Goal: Task Accomplishment & Management: Use online tool/utility

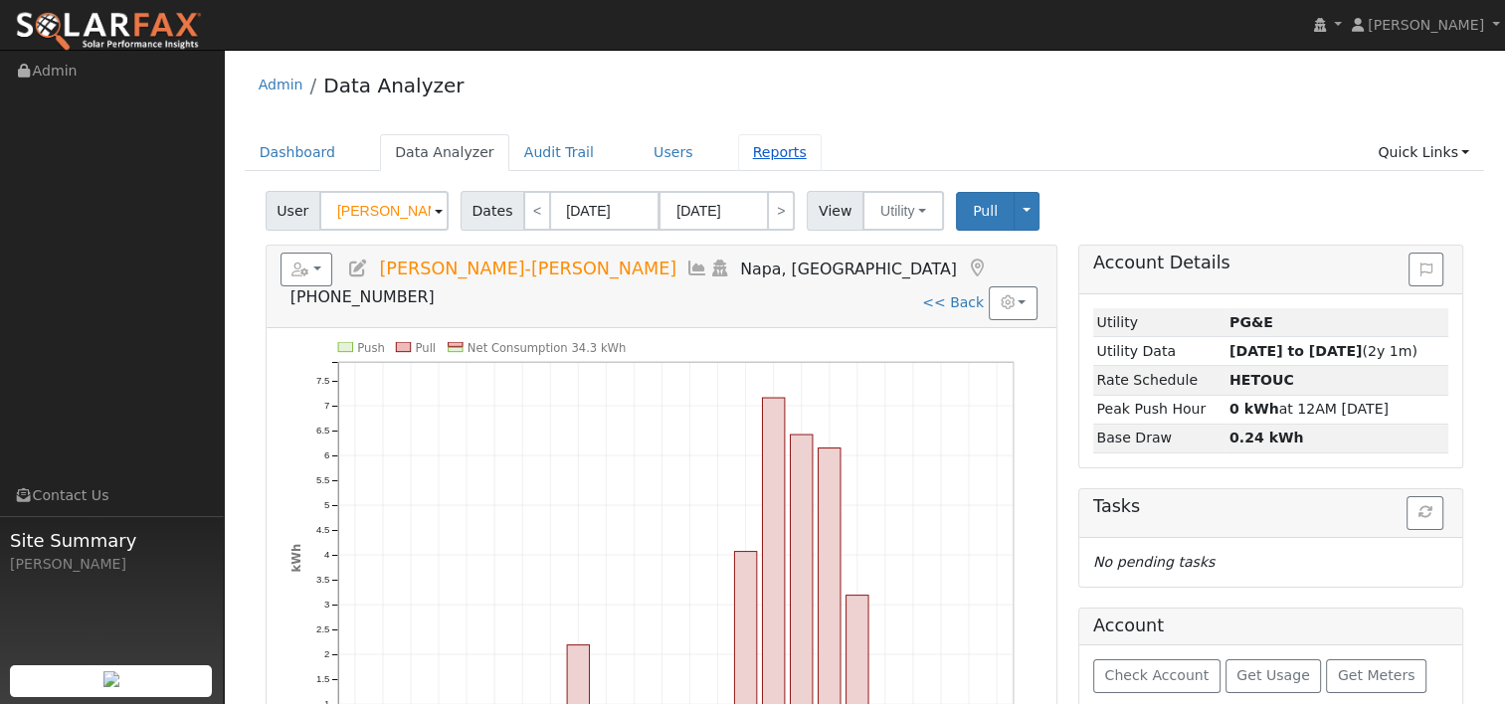
click at [738, 154] on link "Reports" at bounding box center [780, 152] width 84 height 37
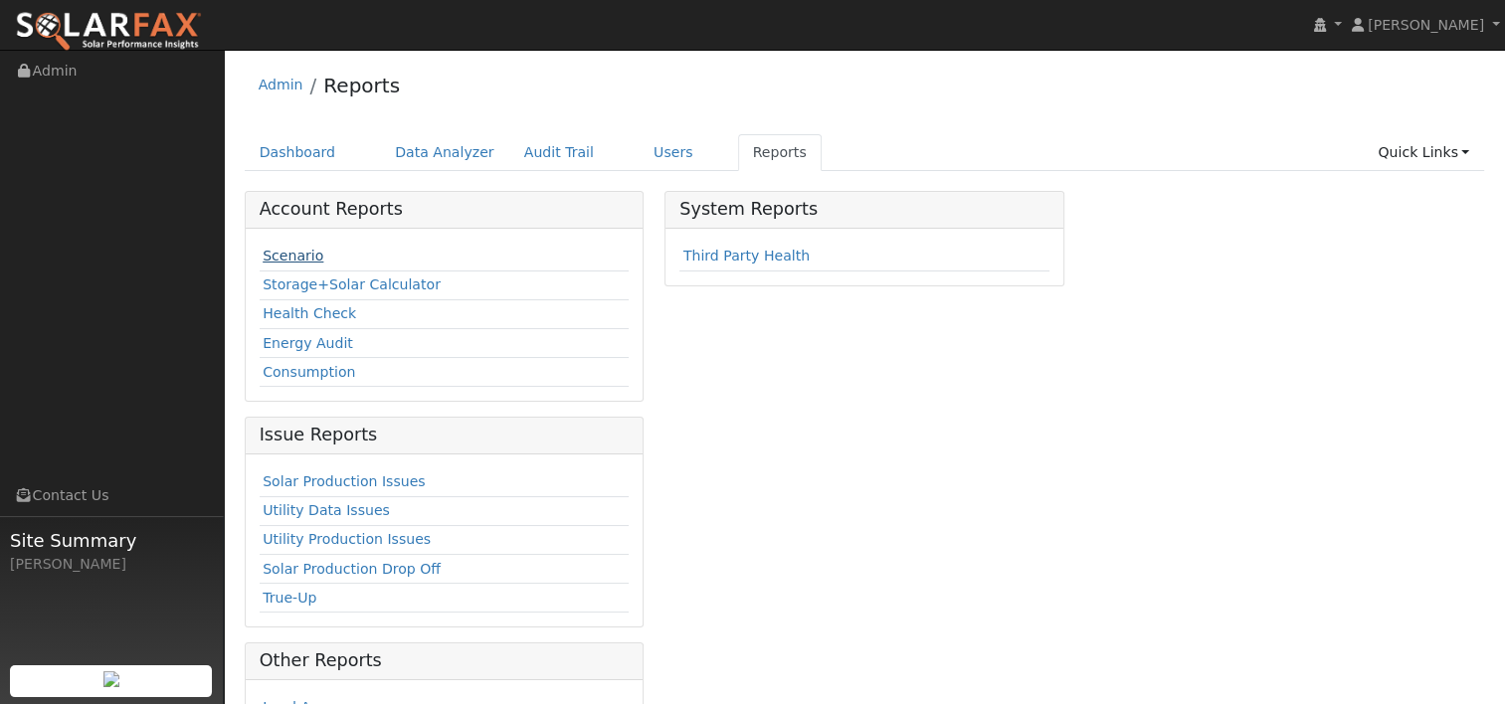
click at [286, 257] on link "Scenario" at bounding box center [293, 256] width 61 height 16
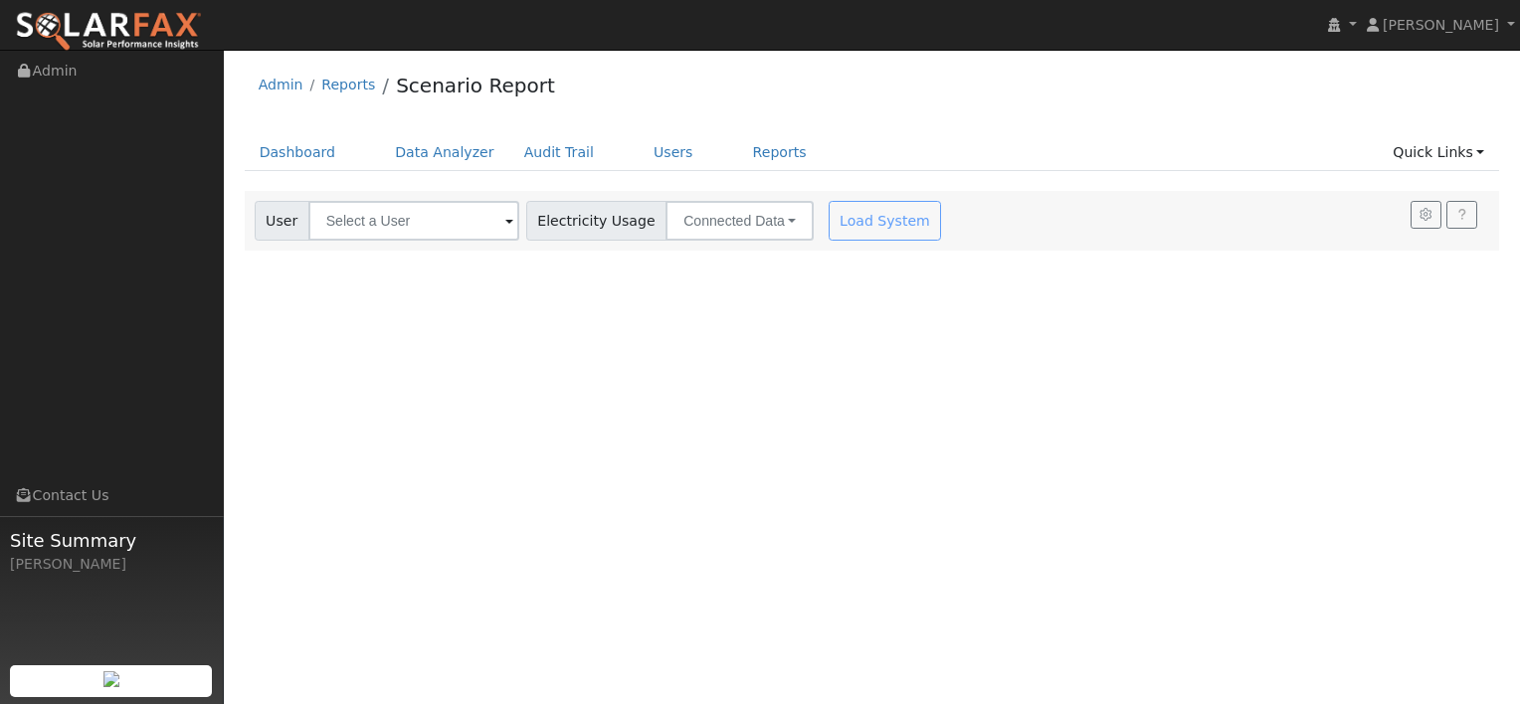
click at [505, 223] on span at bounding box center [509, 222] width 8 height 23
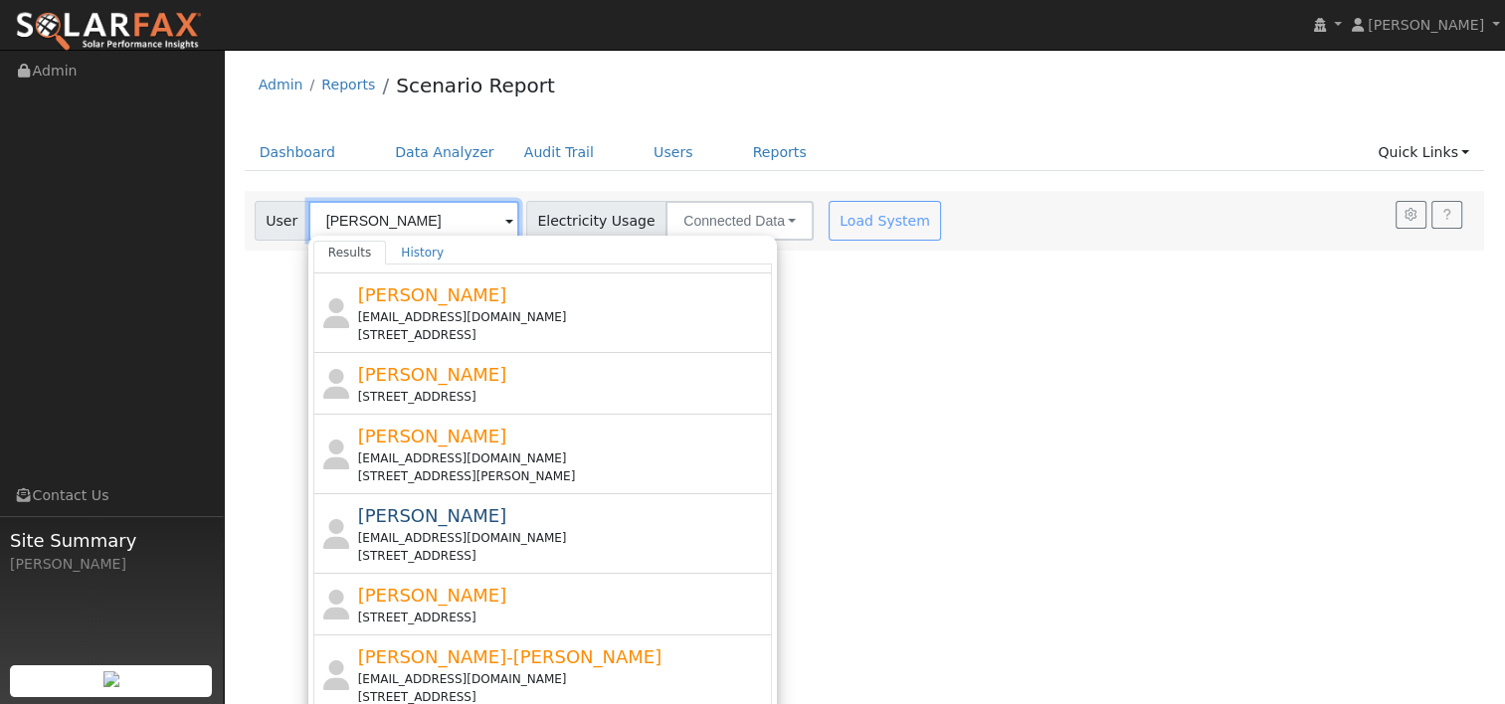
scroll to position [513, 0]
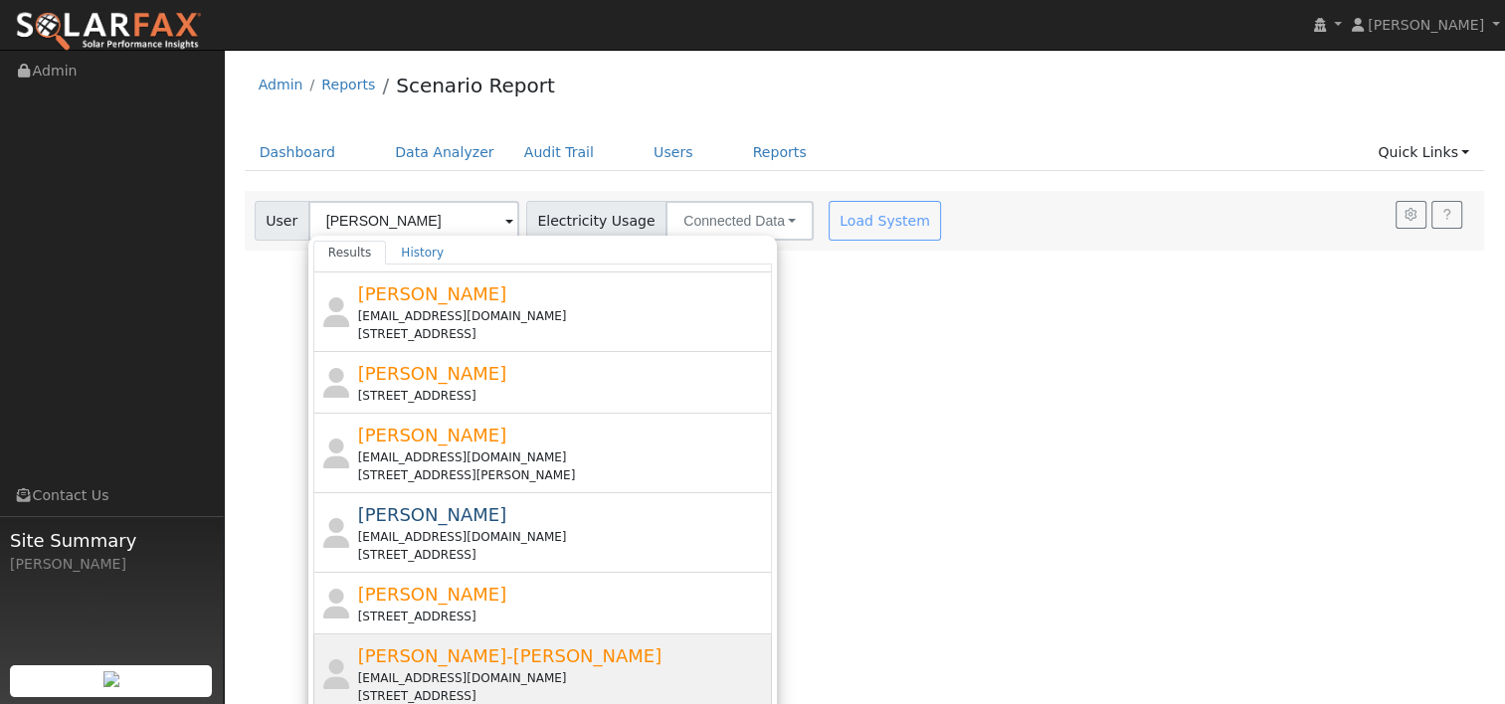
click at [432, 669] on div "[EMAIL_ADDRESS][DOMAIN_NAME]" at bounding box center [563, 678] width 411 height 18
type input "[PERSON_NAME]-[PERSON_NAME]"
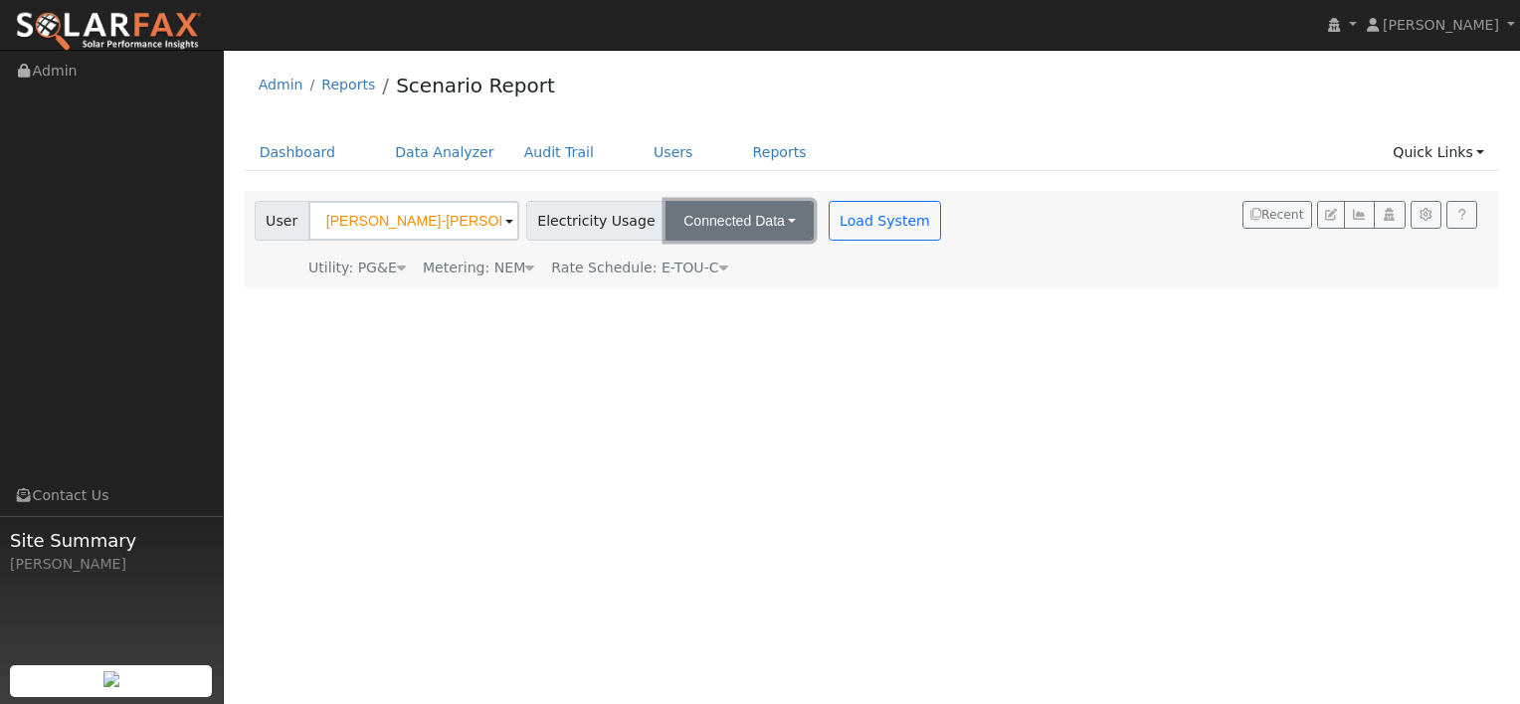
click at [759, 225] on button "Connected Data" at bounding box center [739, 221] width 148 height 40
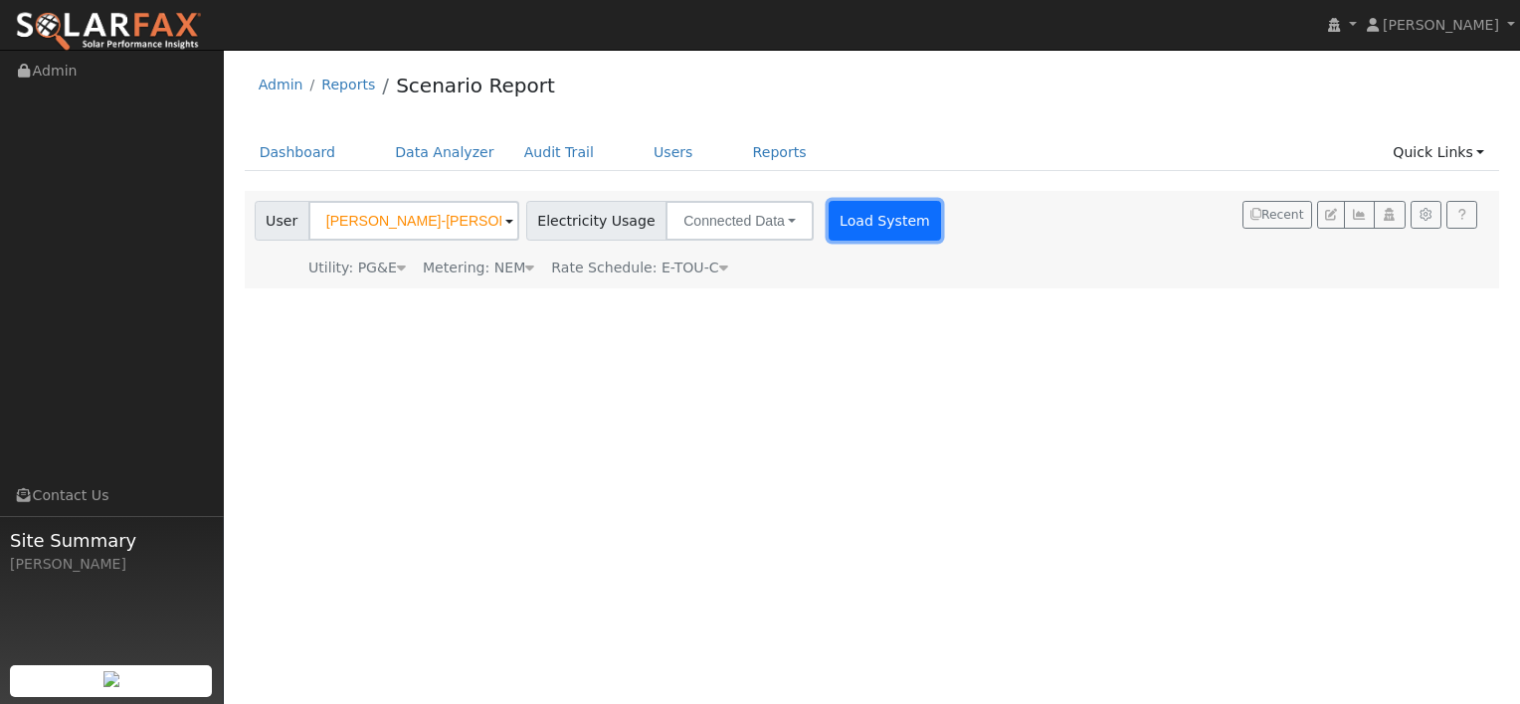
click at [836, 220] on button "Load System" at bounding box center [885, 221] width 113 height 40
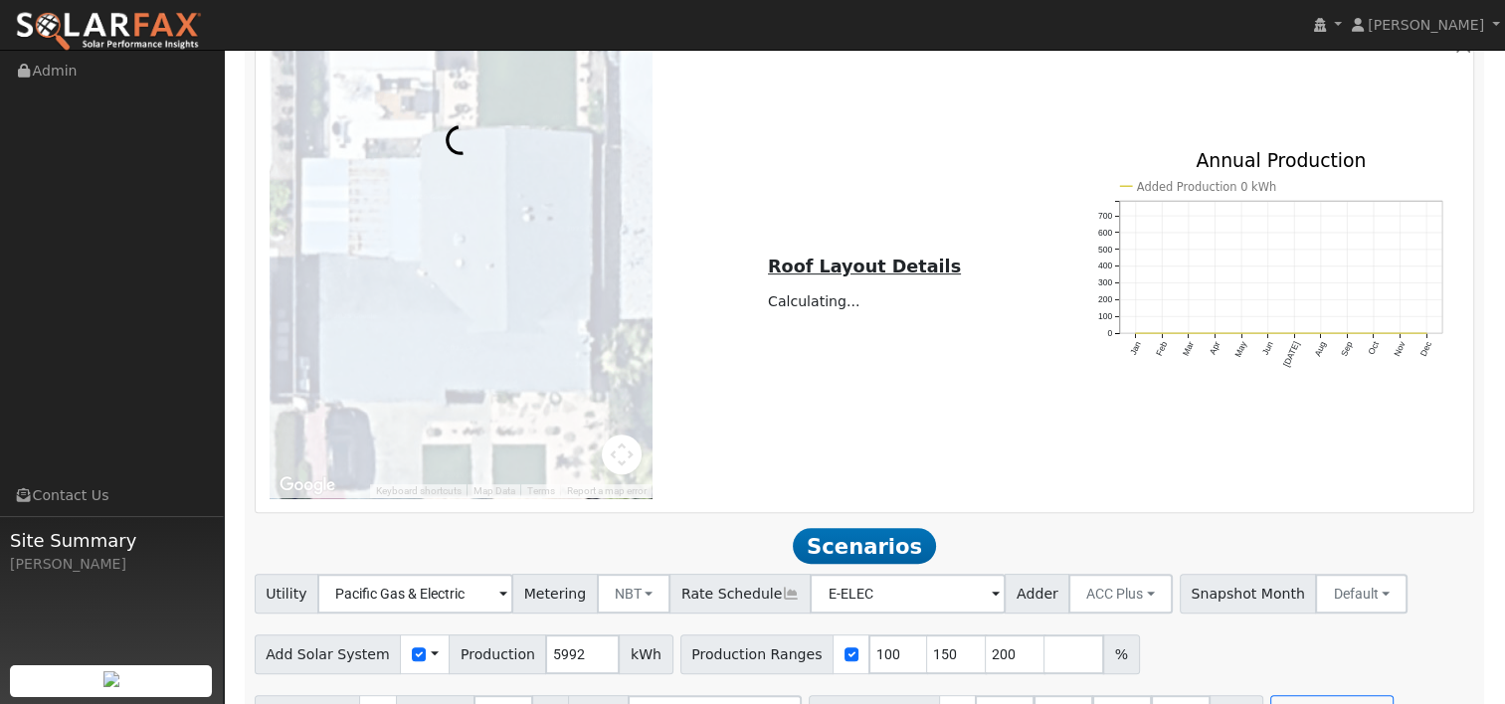
scroll to position [804, 0]
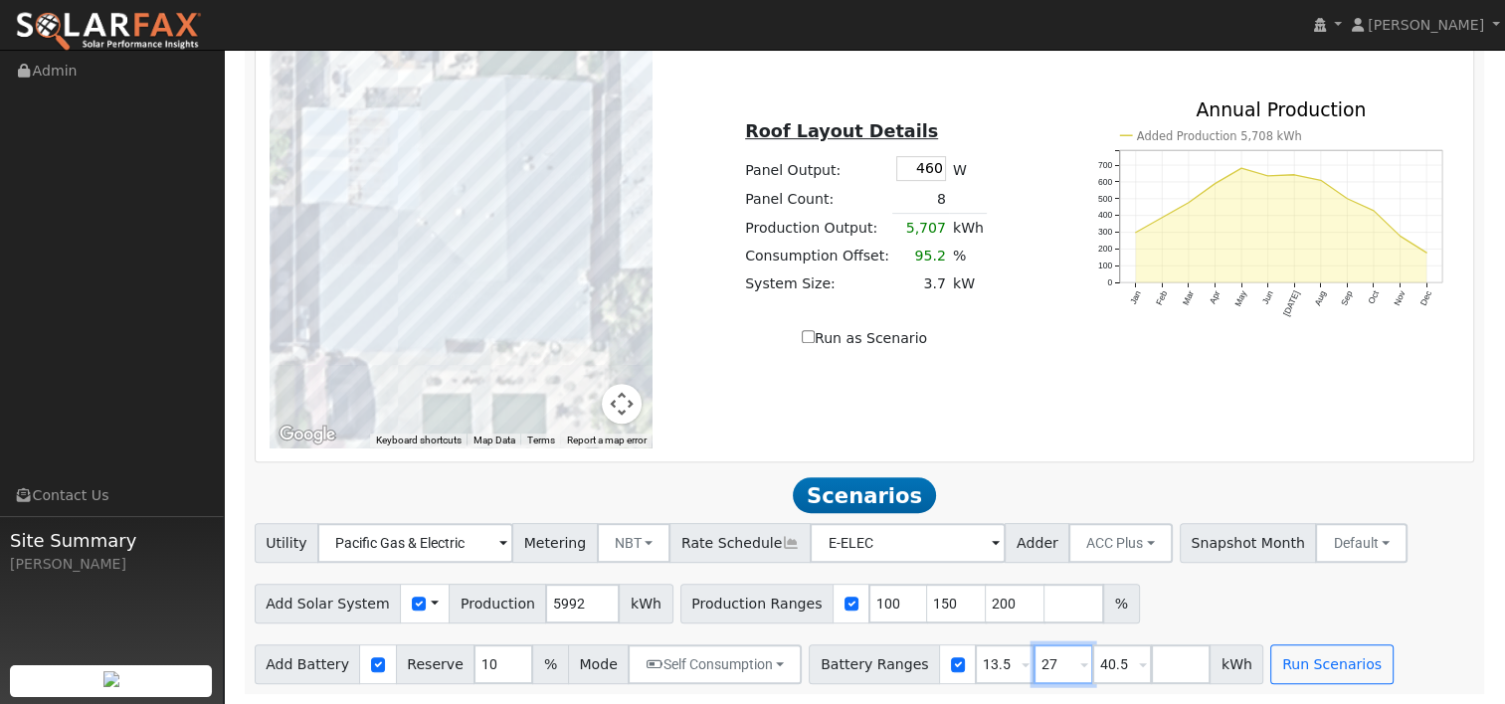
click at [1033, 663] on input "27" at bounding box center [1063, 665] width 60 height 40
click at [1033, 660] on input "27" at bounding box center [1063, 665] width 60 height 40
type input "0"
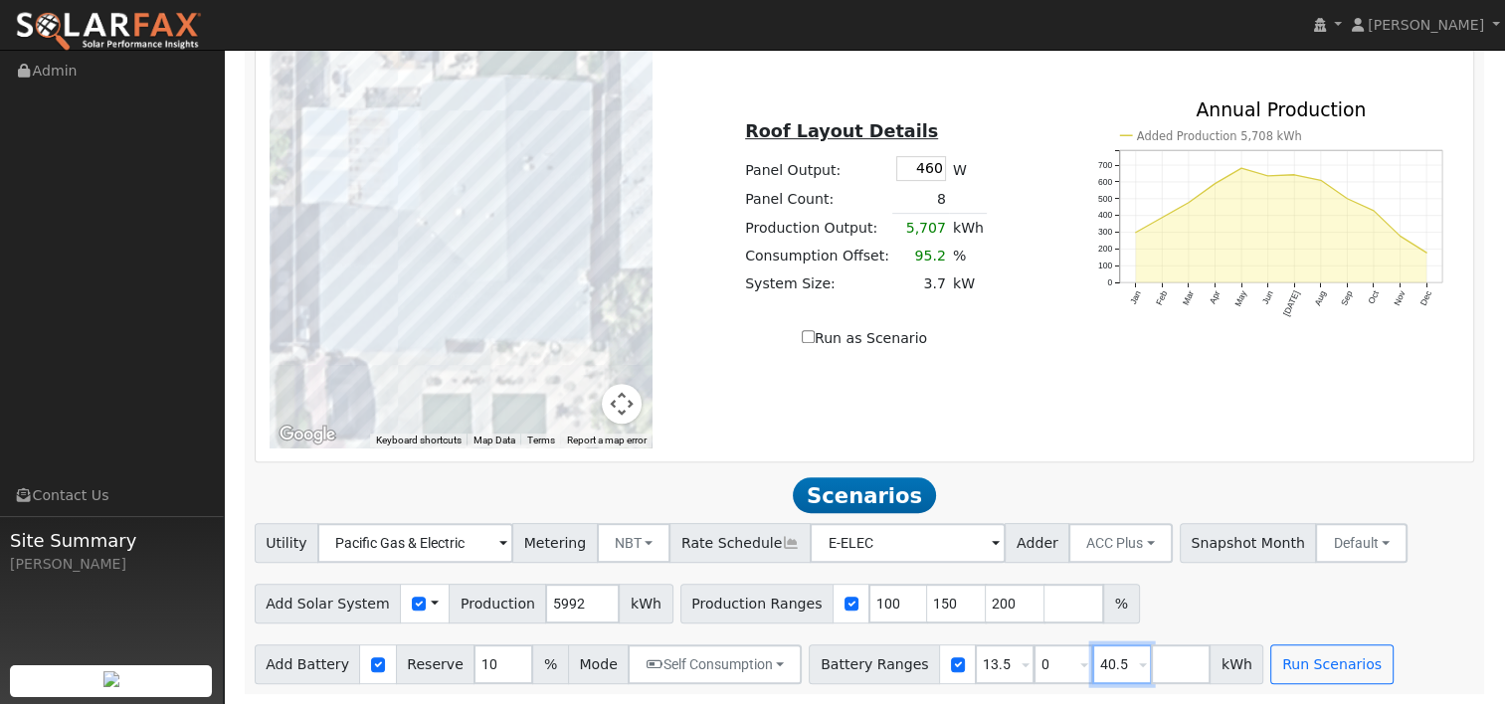
type input "0"
type input "13.5"
click at [1092, 661] on input "40.5" at bounding box center [1122, 665] width 60 height 40
drag, startPoint x: 569, startPoint y: 605, endPoint x: 517, endPoint y: 602, distance: 51.8
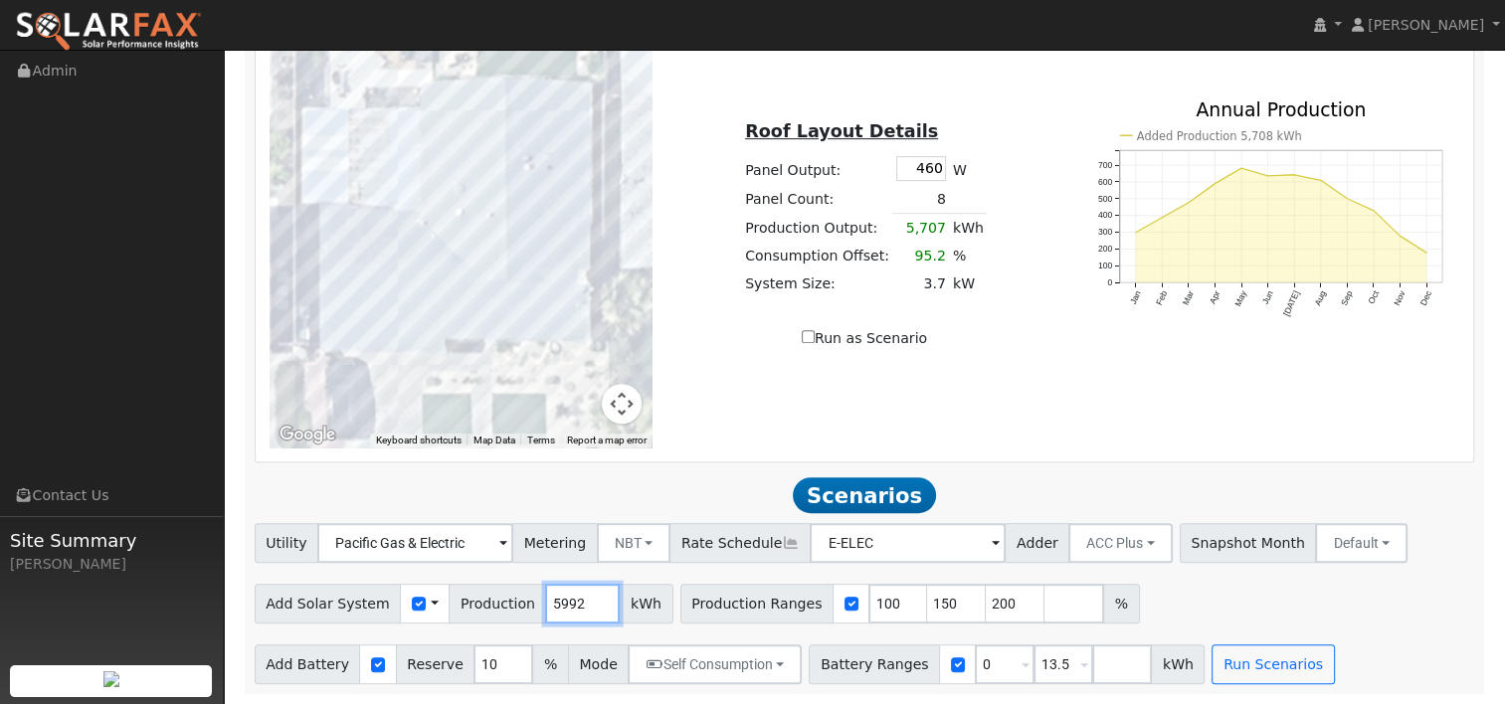
click at [518, 602] on div "Add Solar System Use CSV Data Production 5992 kWh" at bounding box center [464, 604] width 419 height 40
paste input "975"
type input "9752"
click at [927, 610] on input "150" at bounding box center [957, 604] width 60 height 40
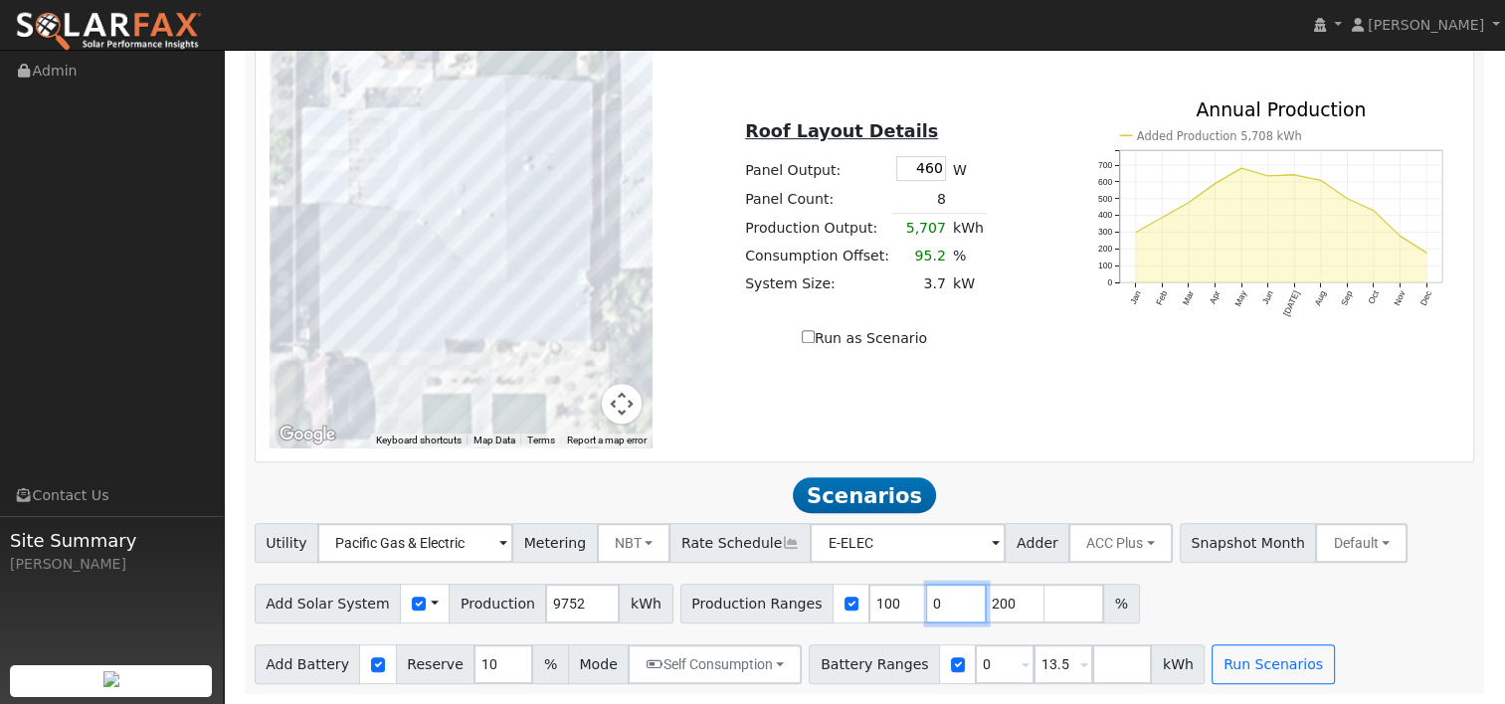
type input "0"
type input "100"
click at [986, 604] on input "200" at bounding box center [1016, 604] width 60 height 40
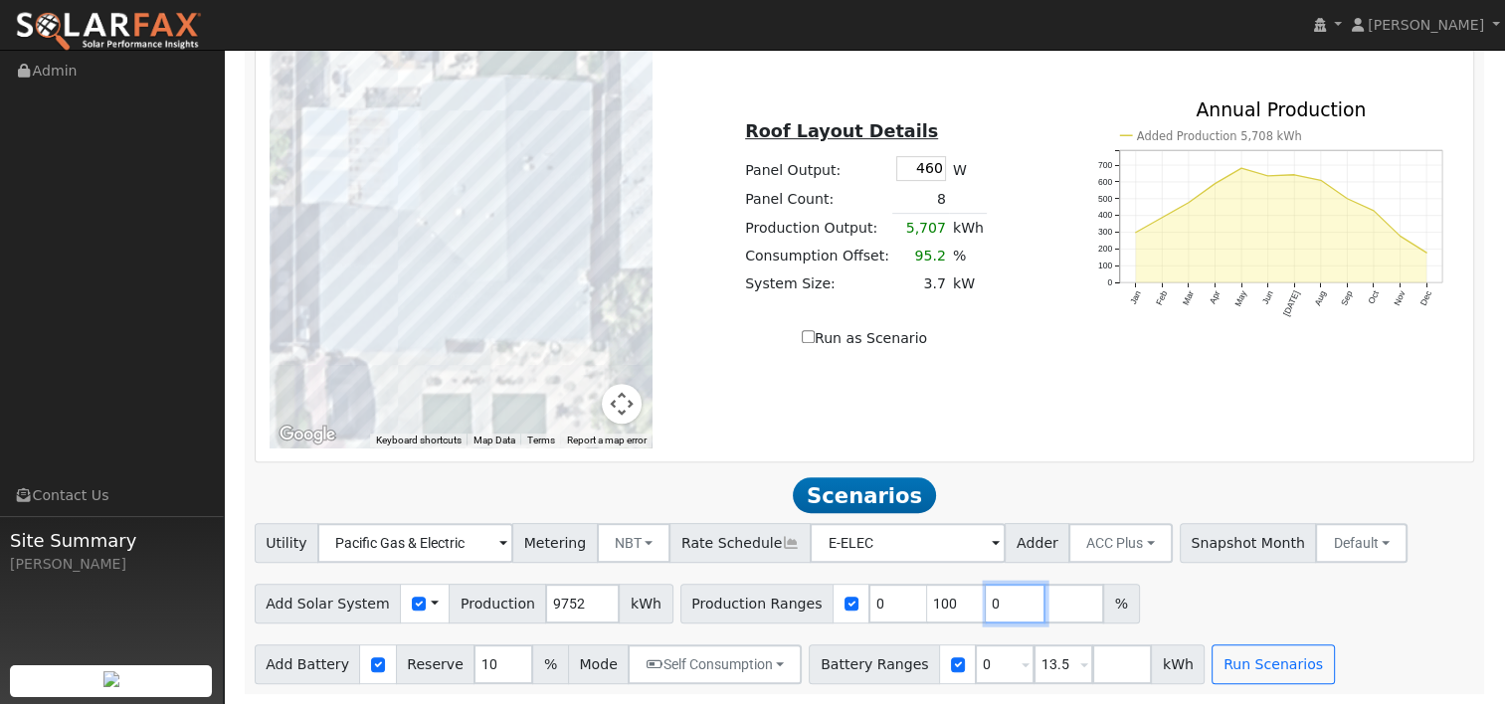
type input "0"
type input "100"
click at [1211, 590] on div "Add Solar System Use CSV Data Production 9752 kWh Production Ranges 0 0 100 %" at bounding box center [864, 600] width 1227 height 47
click at [868, 607] on input "0" at bounding box center [898, 604] width 60 height 40
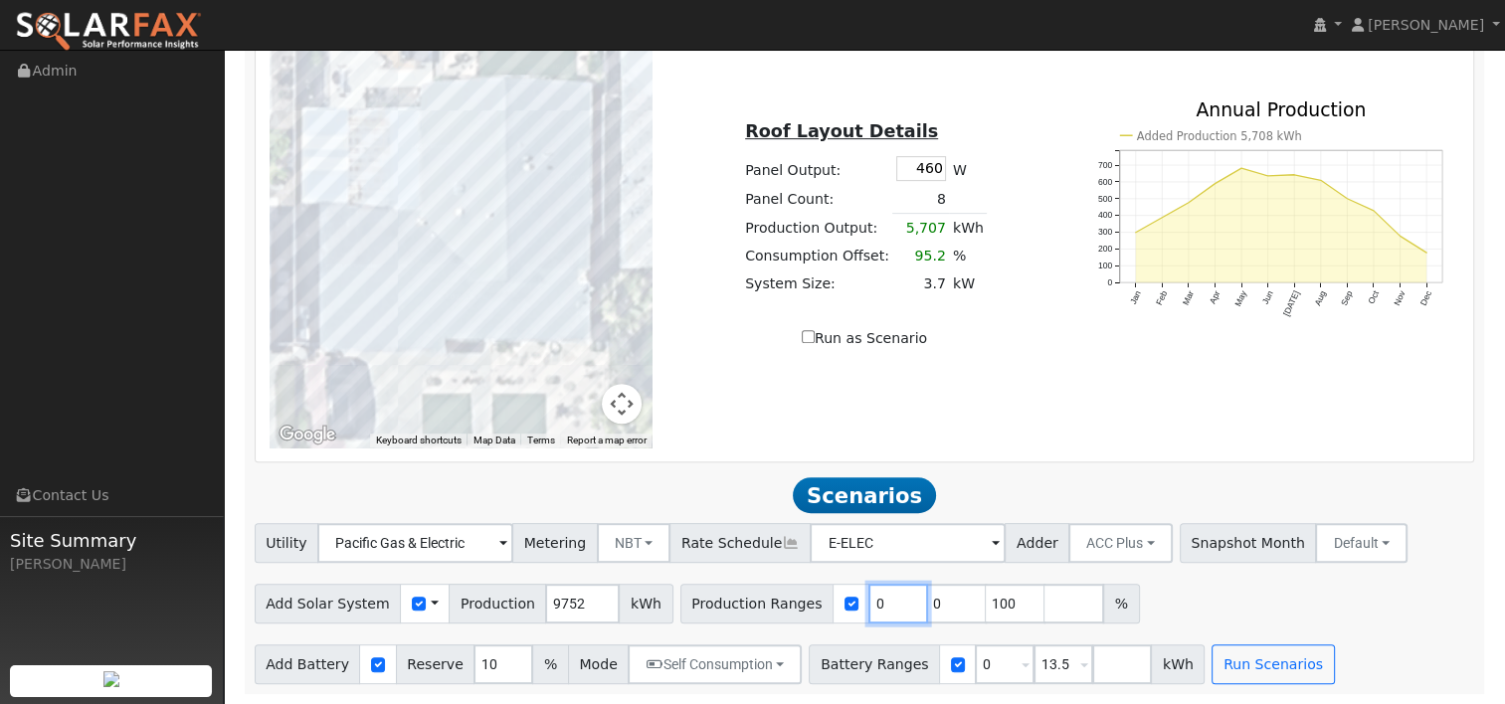
click at [868, 607] on input "0" at bounding box center [898, 604] width 60 height 40
click at [868, 604] on input "0" at bounding box center [898, 604] width 60 height 40
click at [868, 603] on input "0" at bounding box center [898, 604] width 60 height 40
click at [868, 601] on input "0" at bounding box center [898, 604] width 60 height 40
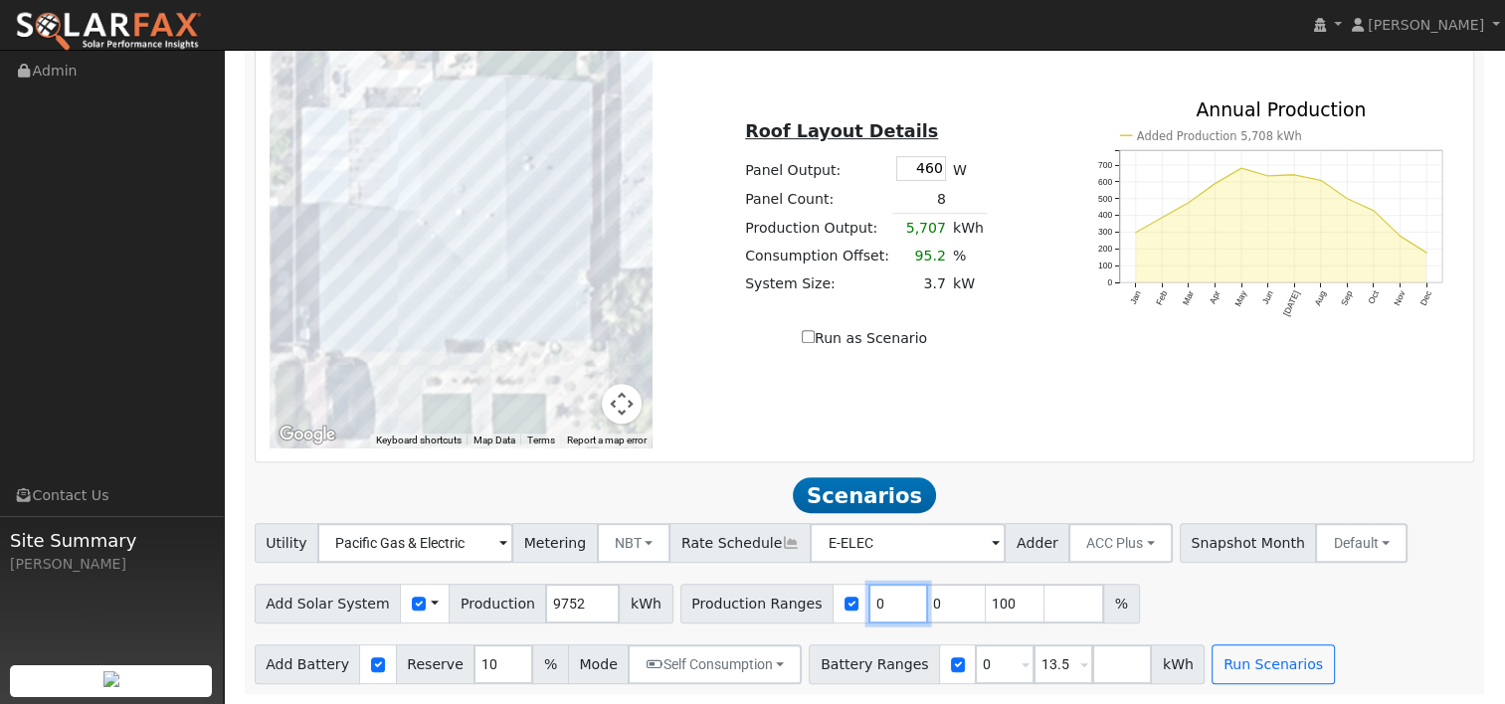
type input "0"
type input "100"
click at [868, 602] on input "0" at bounding box center [898, 604] width 60 height 40
type input "100"
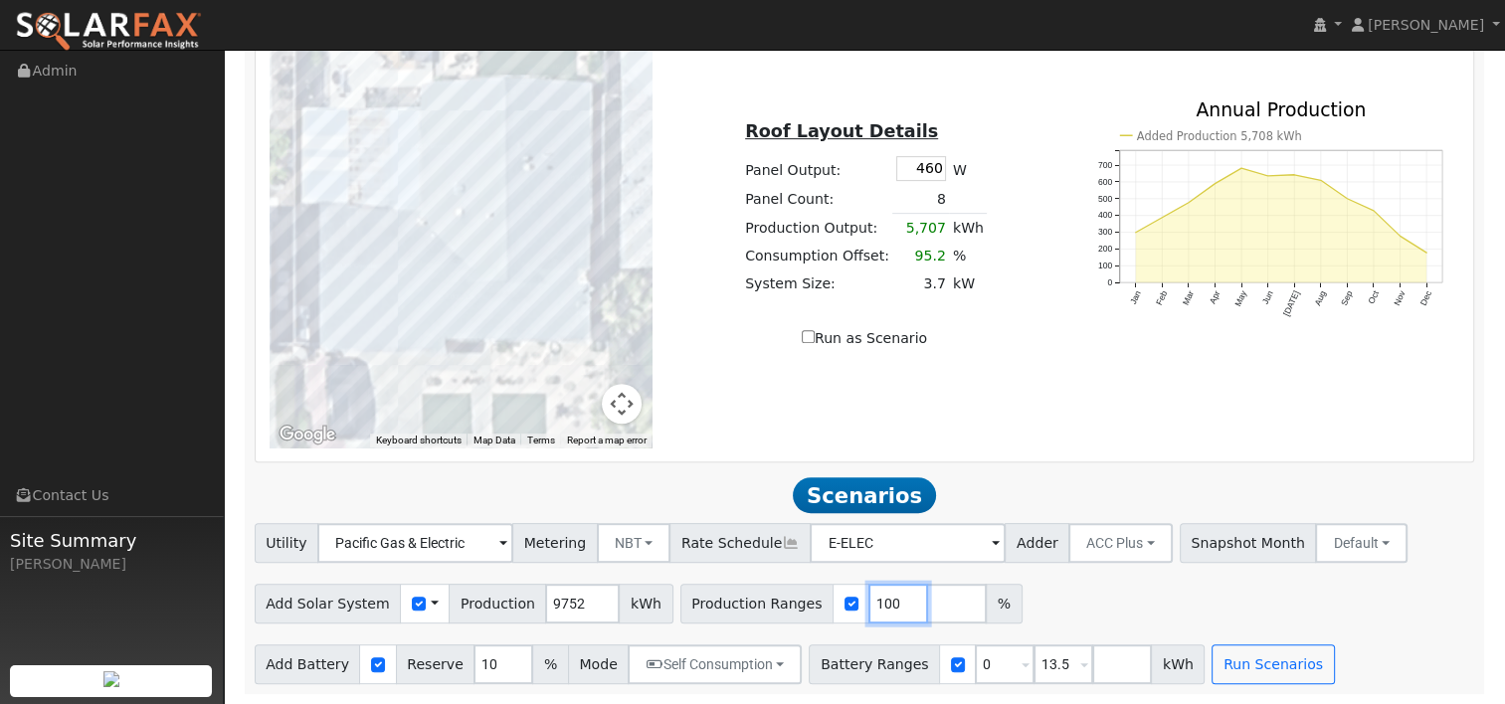
type input "100"
click at [1096, 599] on div "Add Solar System Use CSV Data Production 9752 kWh Production Ranges 100 %" at bounding box center [864, 600] width 1227 height 47
click at [1232, 670] on button "Run Scenarios" at bounding box center [1272, 665] width 122 height 40
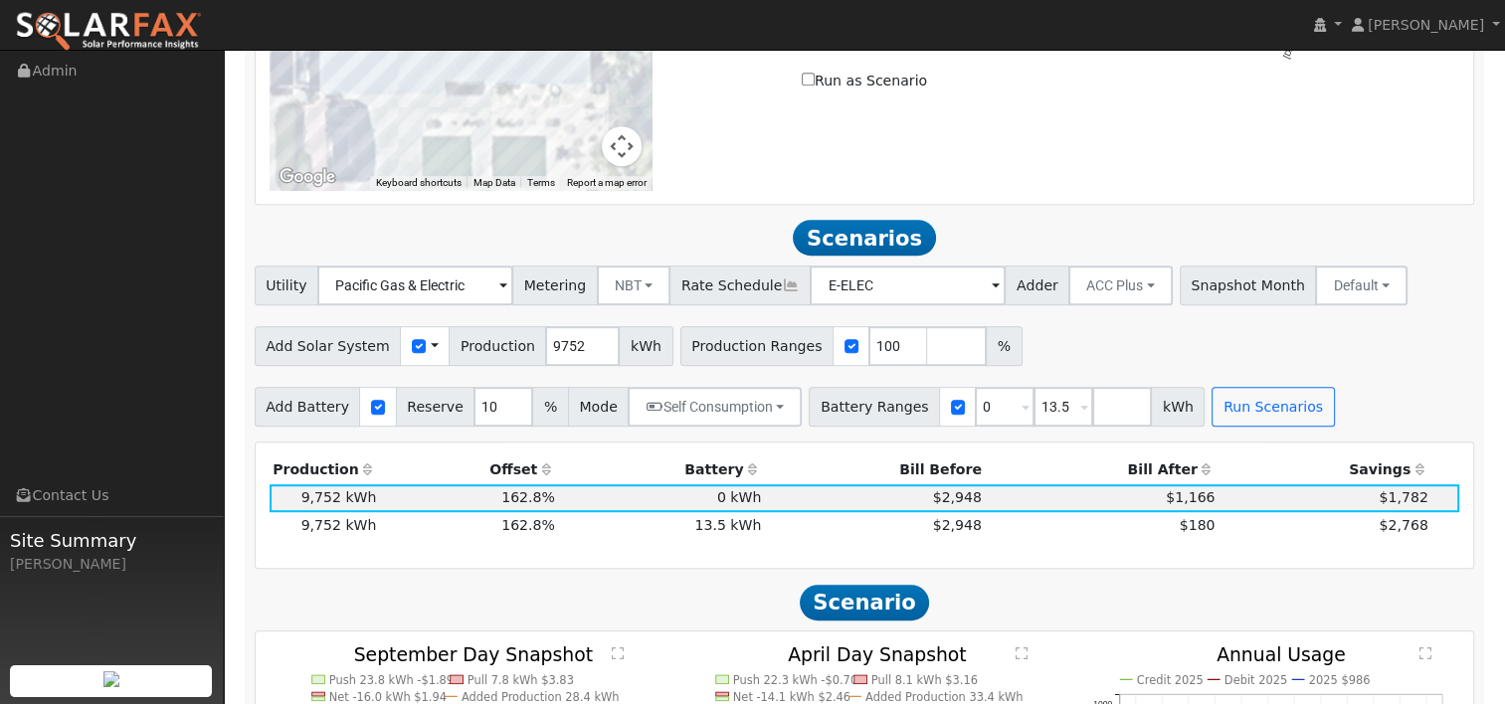
scroll to position [1218, 0]
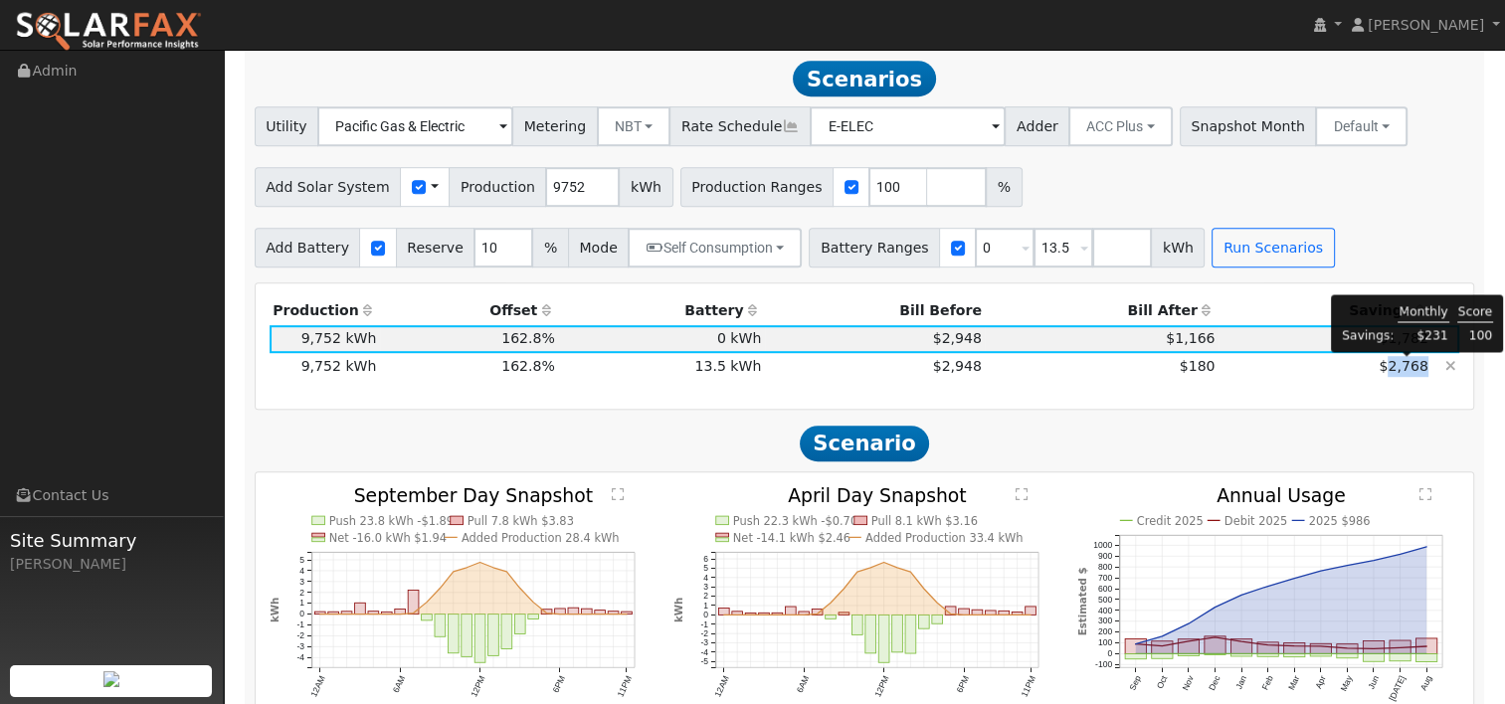
drag, startPoint x: 1428, startPoint y: 370, endPoint x: 1392, endPoint y: 370, distance: 35.8
click at [1392, 370] on td "$2,768" at bounding box center [1324, 367] width 213 height 28
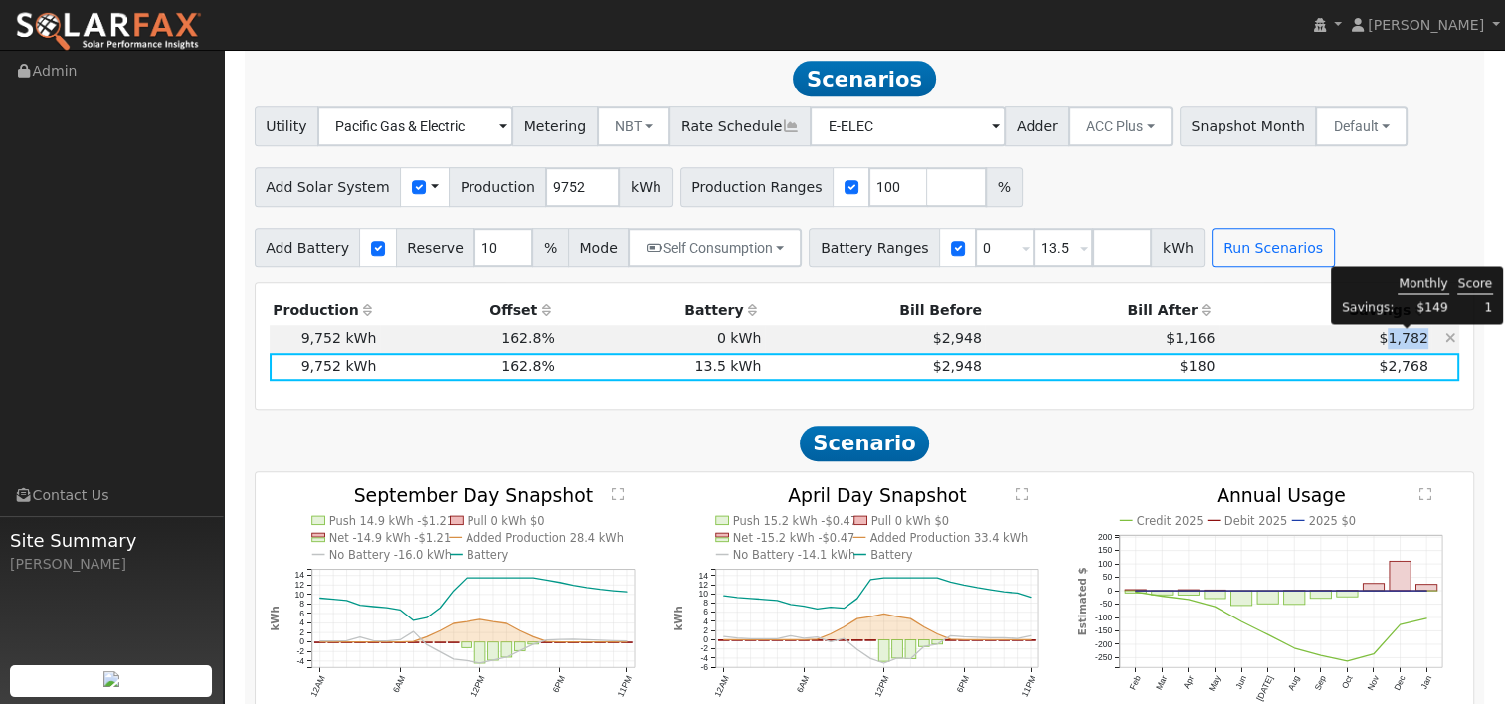
drag, startPoint x: 1432, startPoint y: 337, endPoint x: 1394, endPoint y: 341, distance: 38.0
click at [1394, 341] on tr "9,752 kWh 162.8% 0 kWh 10% $2,948 $1,166 $1,782 1" at bounding box center [865, 339] width 1191 height 28
